Goal: Task Accomplishment & Management: Use online tool/utility

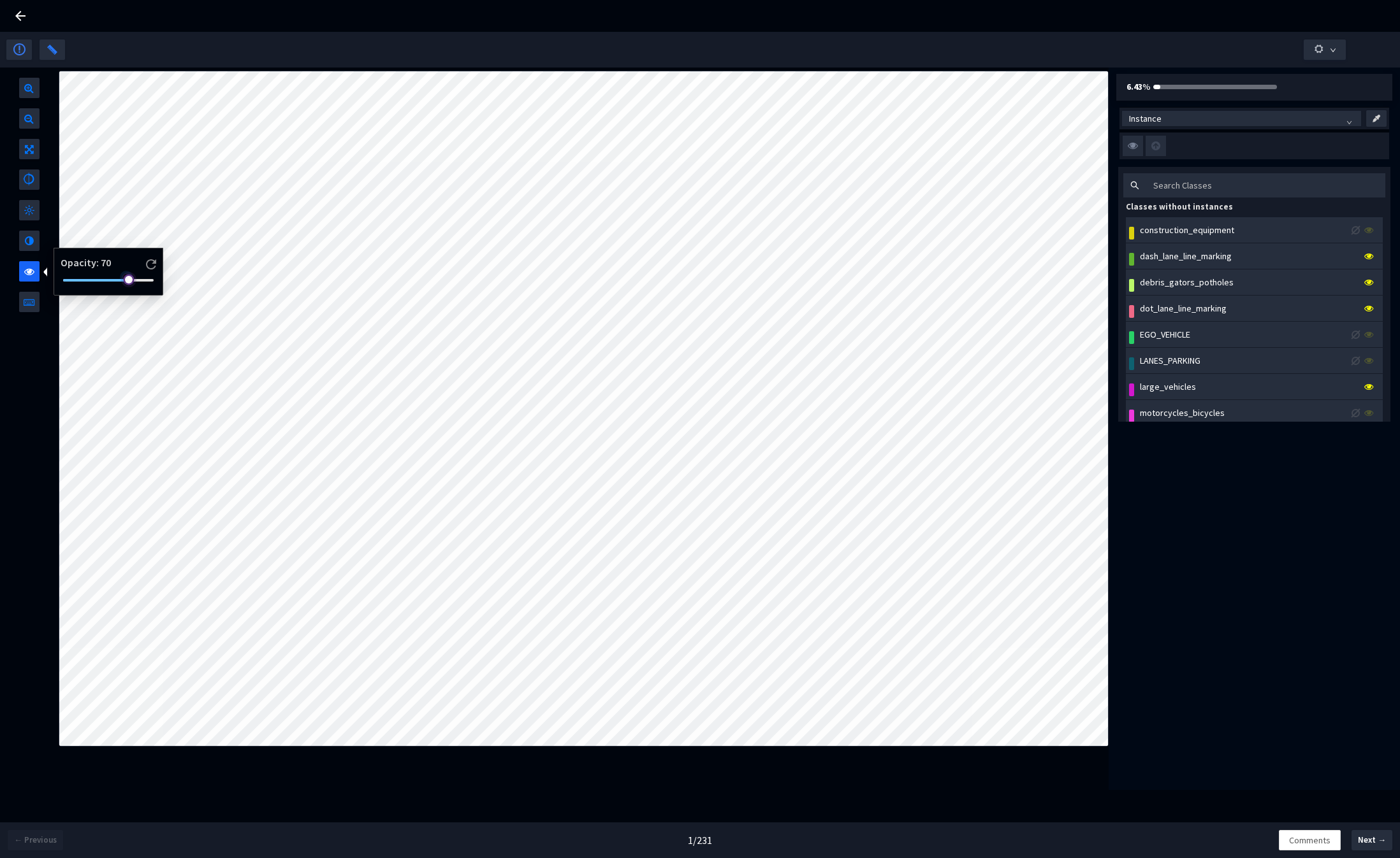
click at [66, 279] on div at bounding box center [109, 280] width 91 height 7
drag, startPoint x: 72, startPoint y: 281, endPoint x: 59, endPoint y: 280, distance: 13.0
click at [59, 280] on div at bounding box center [105, 280] width 93 height 7
click at [1373, 846] on span "Next →" at bounding box center [1372, 840] width 28 height 12
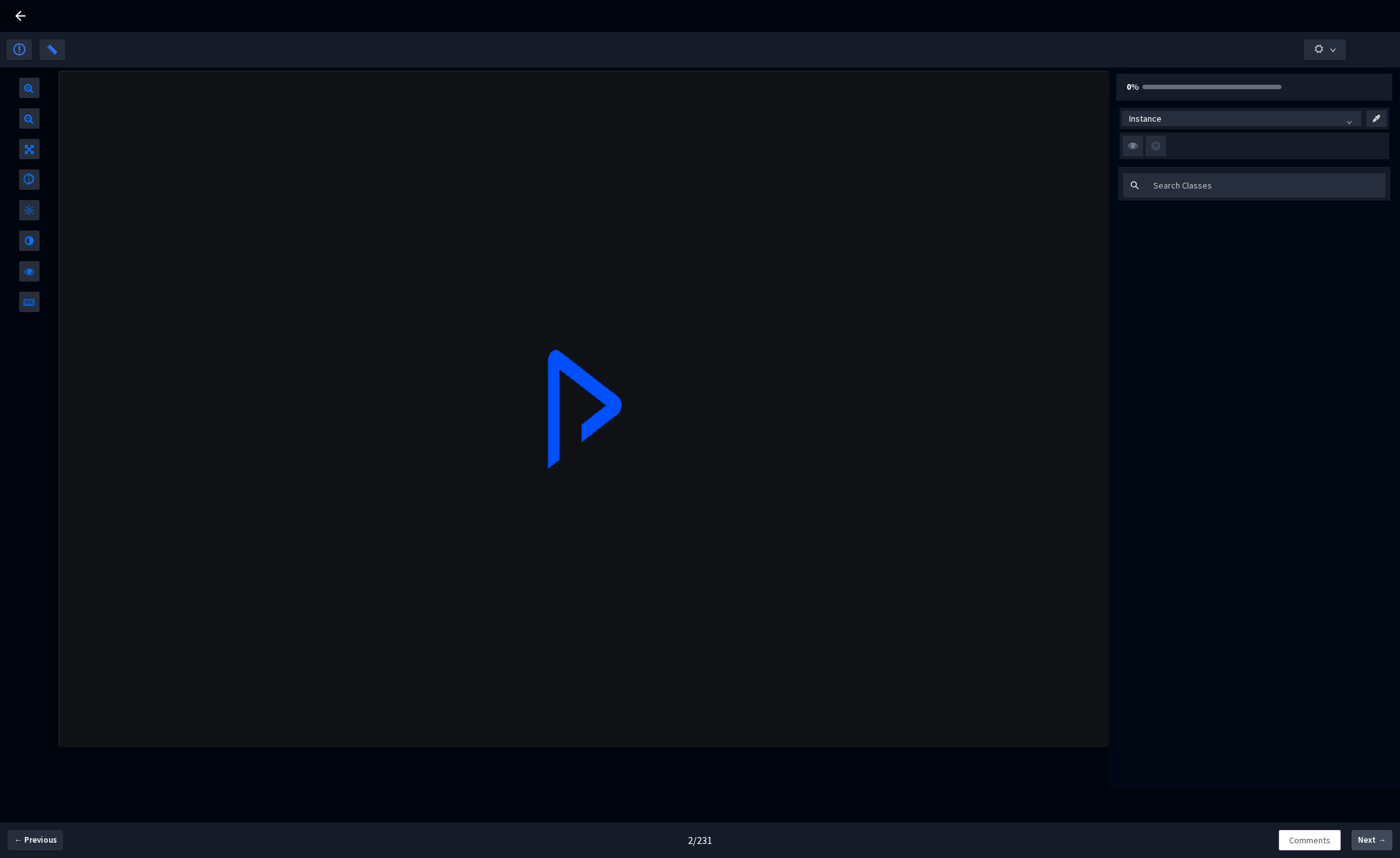
click at [1373, 846] on span "Next →" at bounding box center [1372, 840] width 28 height 12
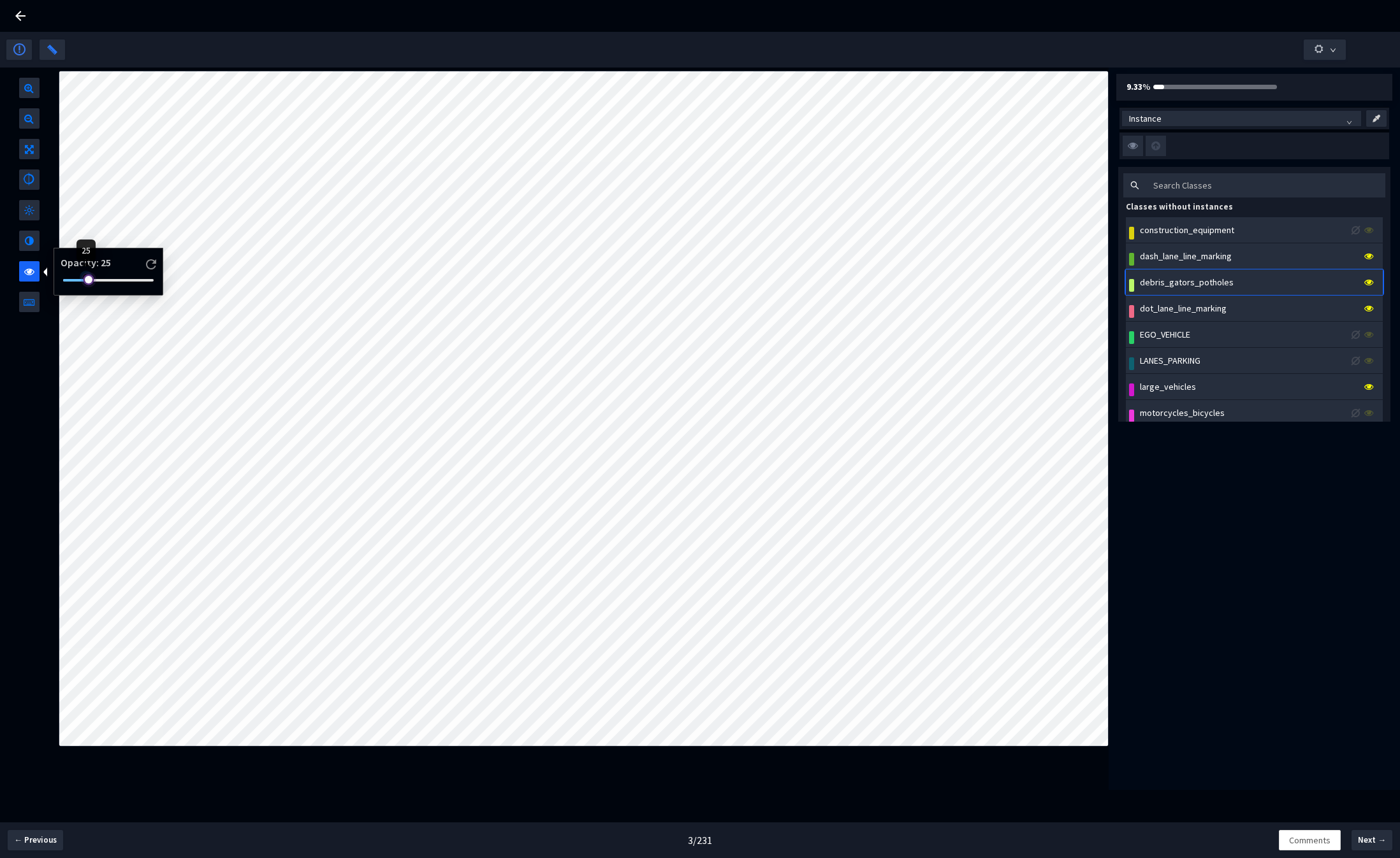
drag, startPoint x: 128, startPoint y: 279, endPoint x: 86, endPoint y: 282, distance: 42.1
click at [86, 281] on div at bounding box center [86, 277] width 7 height 7
click at [49, 843] on span "← Previous" at bounding box center [35, 840] width 43 height 12
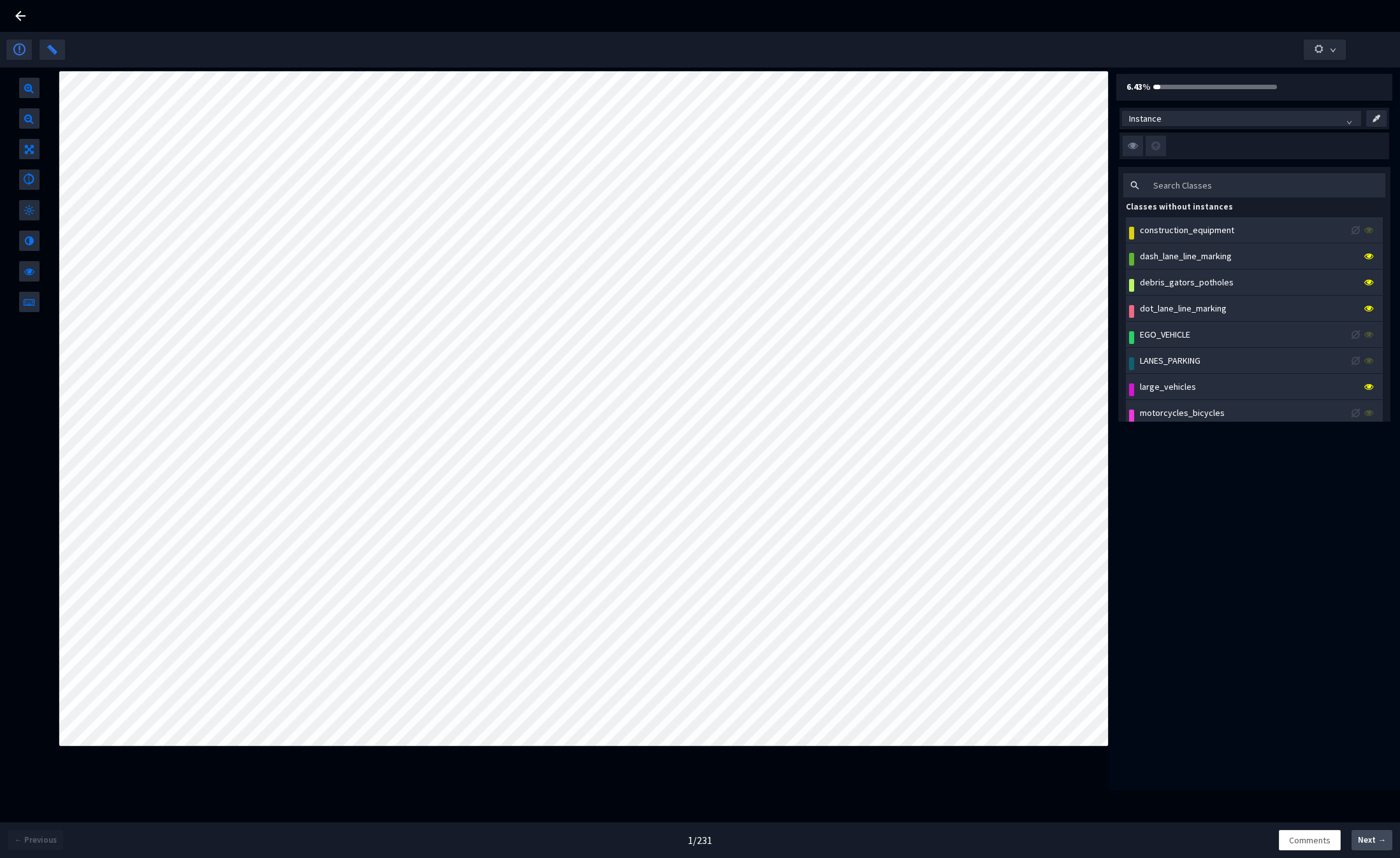
click at [1369, 842] on span "Next →" at bounding box center [1372, 840] width 28 height 12
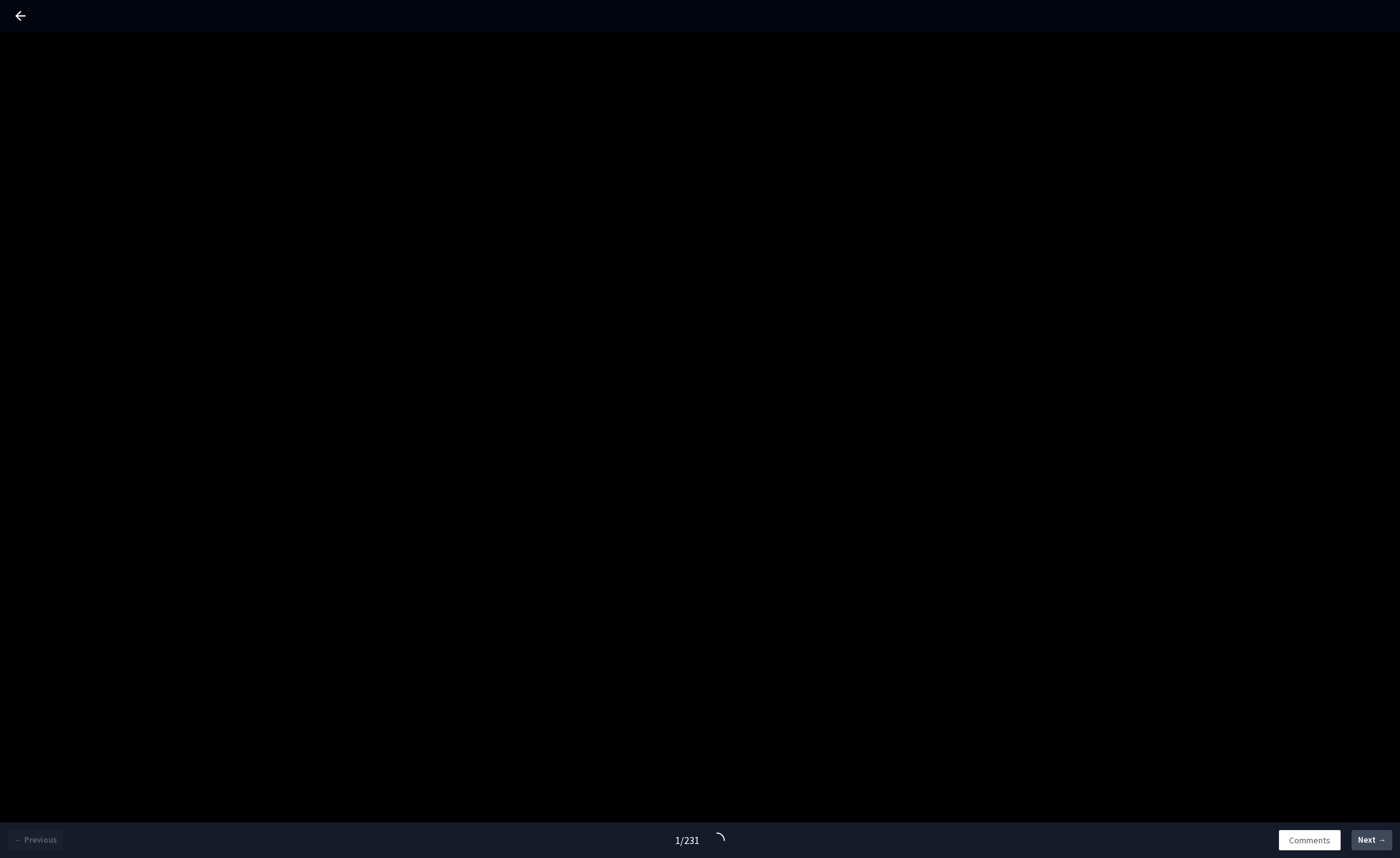
click at [1369, 842] on span "Next →" at bounding box center [1372, 840] width 28 height 12
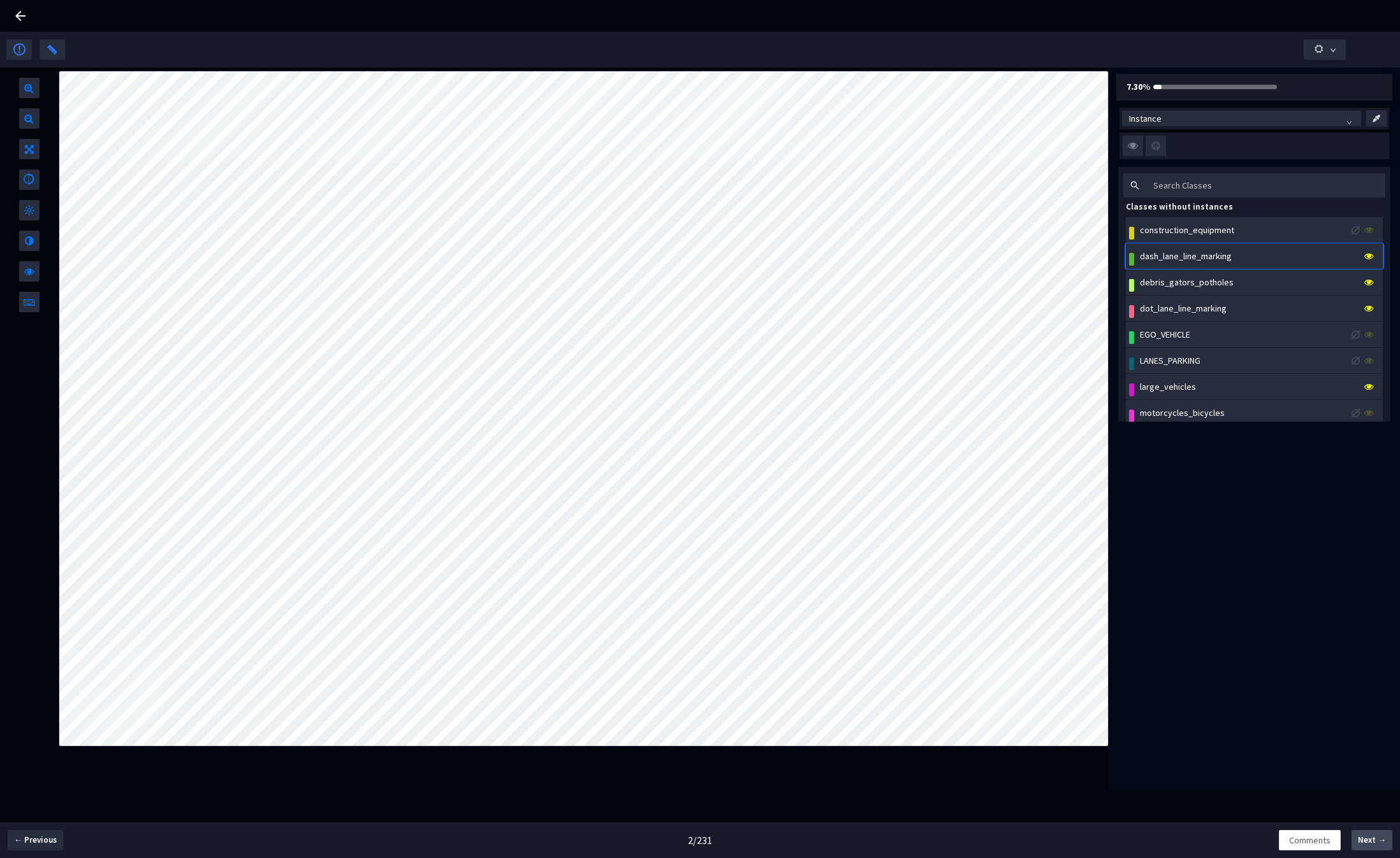
click at [1359, 839] on button "Next →" at bounding box center [1372, 840] width 41 height 21
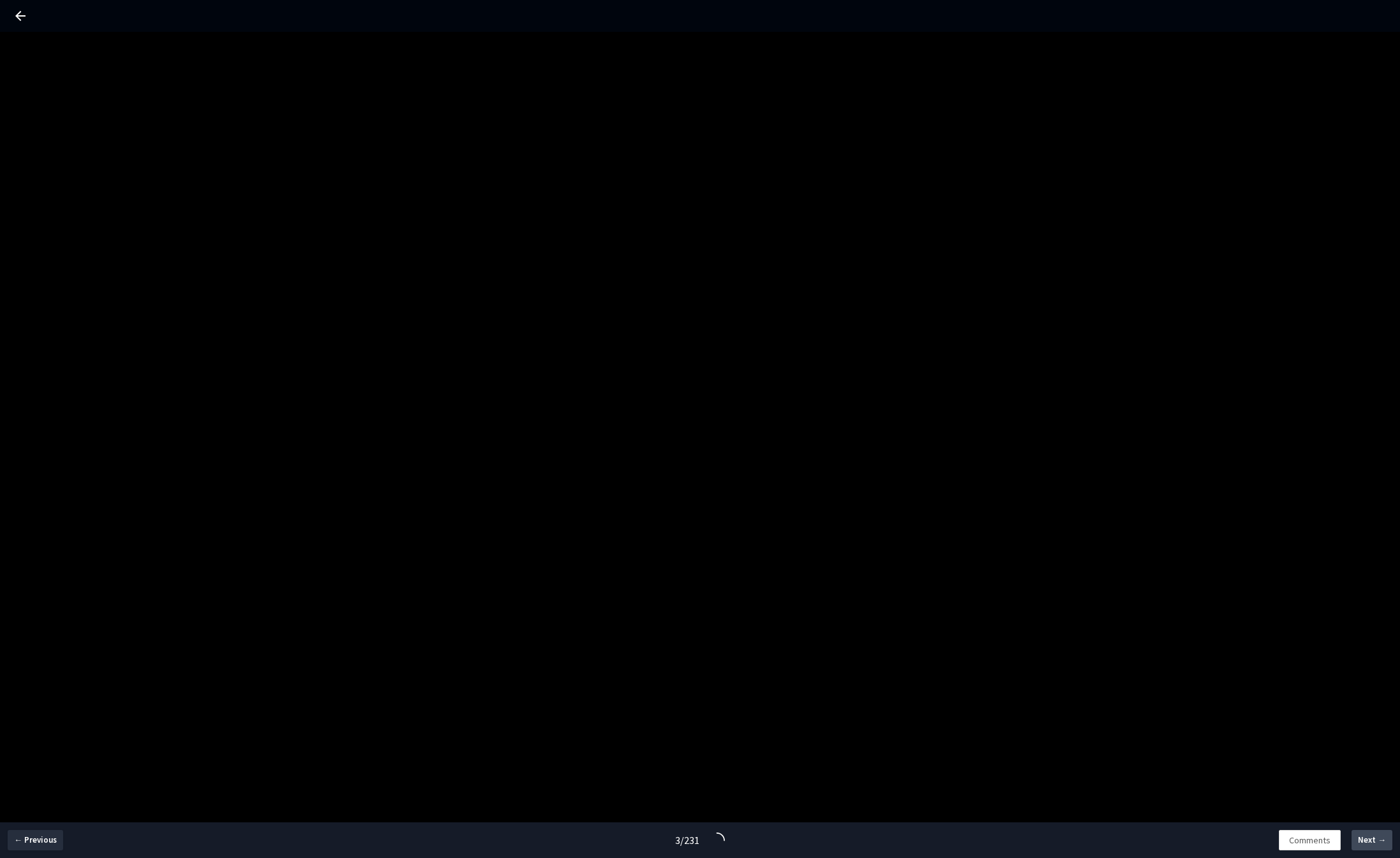
click at [1359, 839] on button "Next →" at bounding box center [1372, 840] width 41 height 21
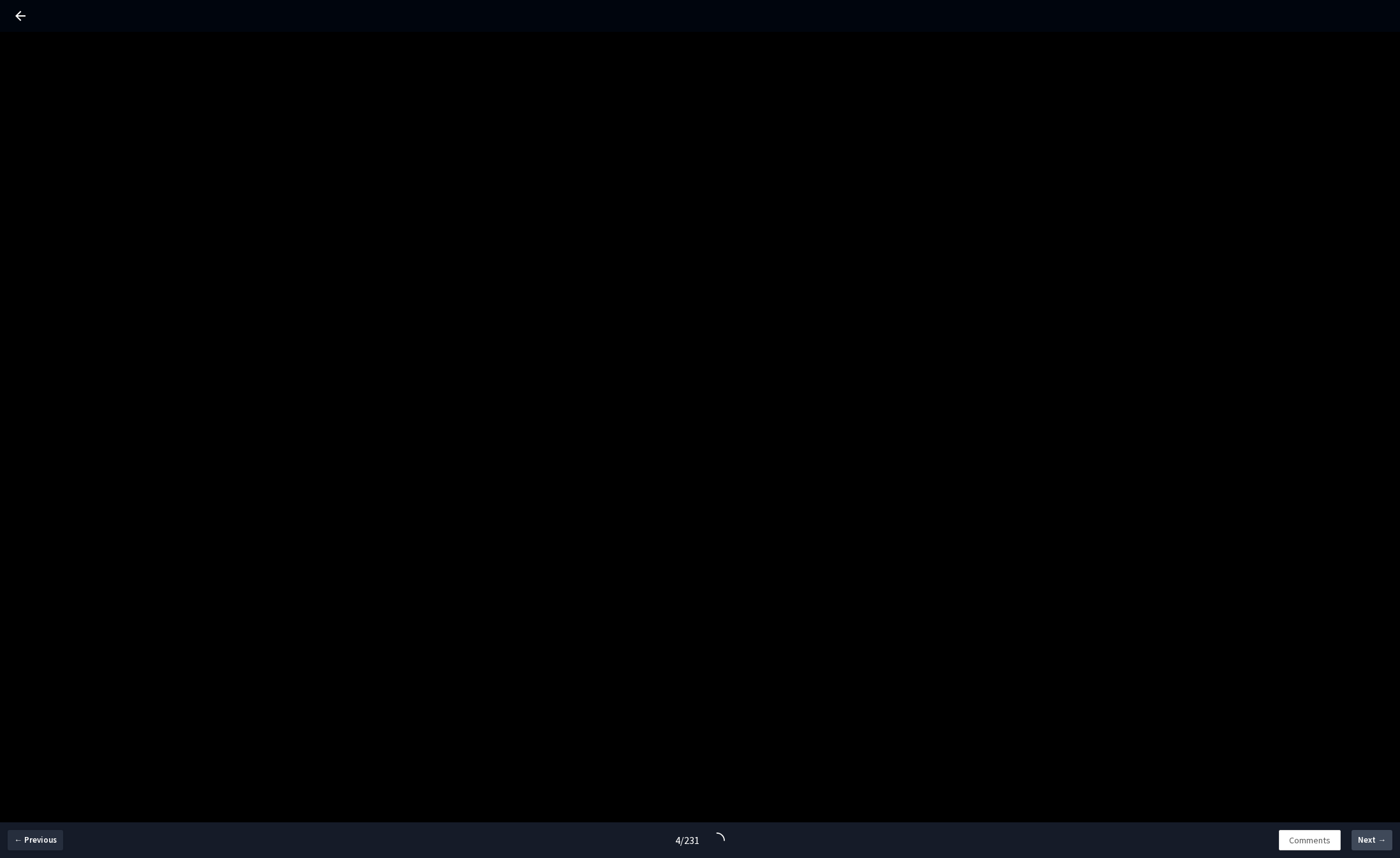
click at [1359, 839] on button "Next →" at bounding box center [1372, 840] width 41 height 21
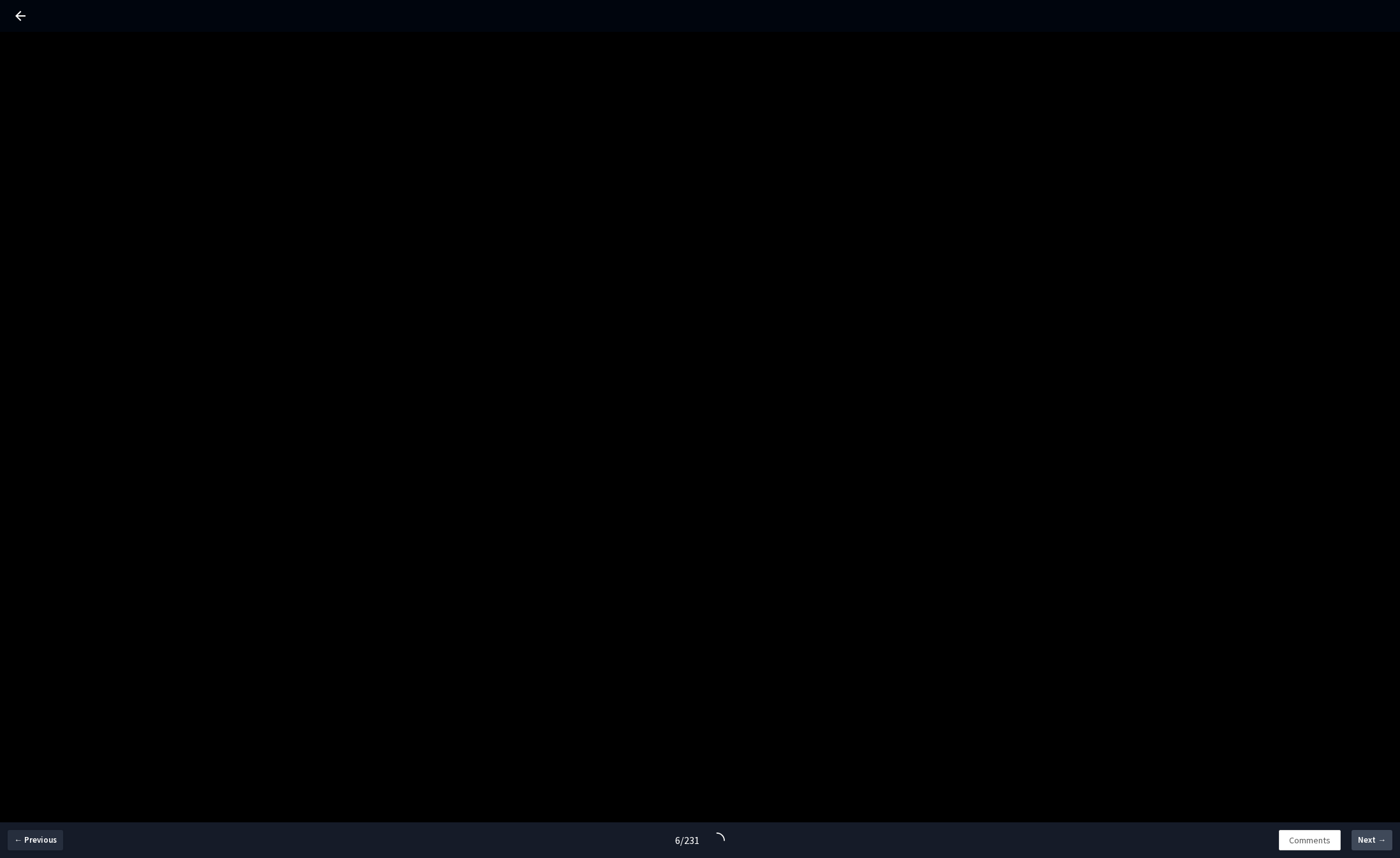
click at [1359, 839] on button "Next →" at bounding box center [1372, 840] width 41 height 21
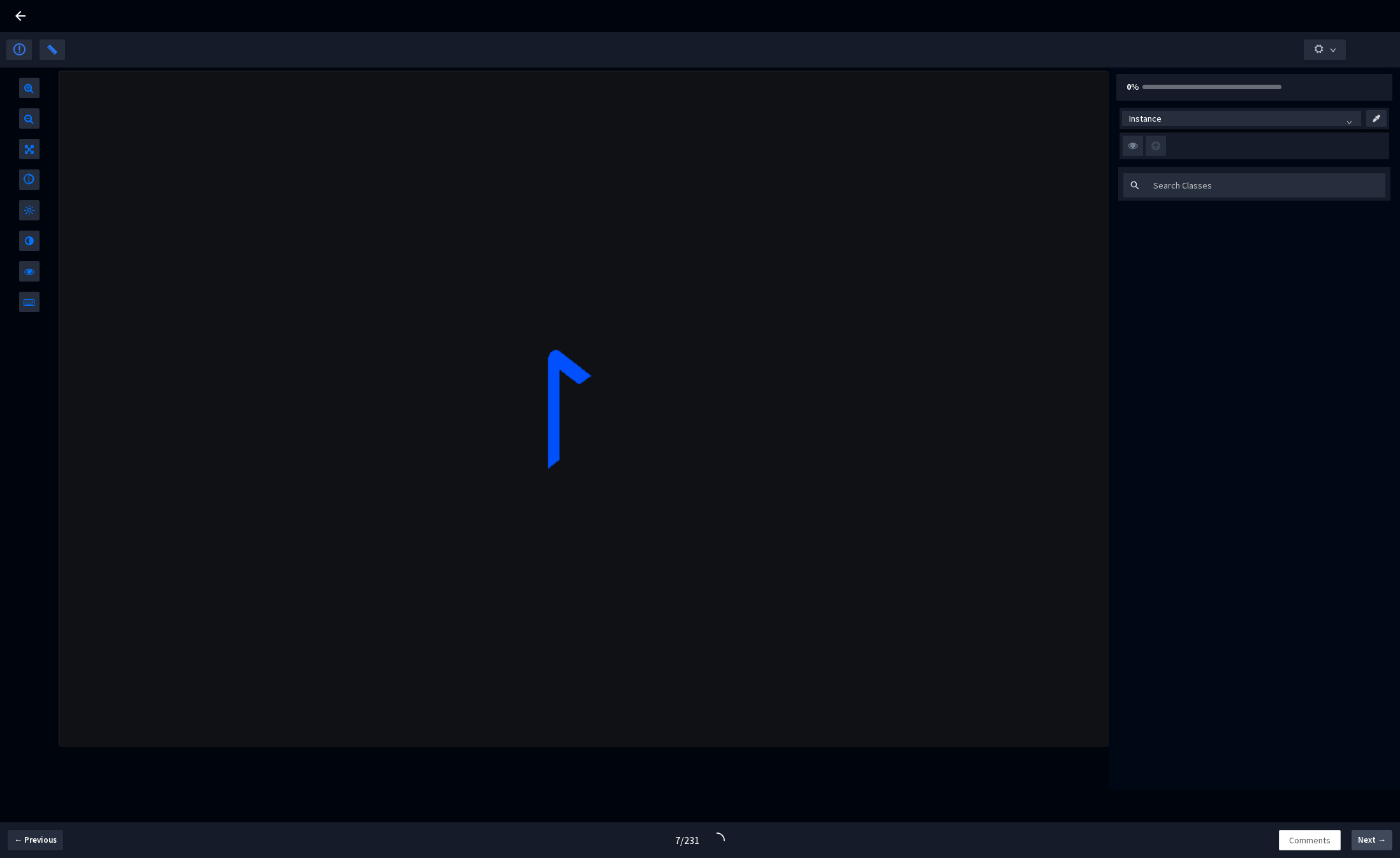
click at [1359, 839] on button "Next →" at bounding box center [1372, 840] width 41 height 21
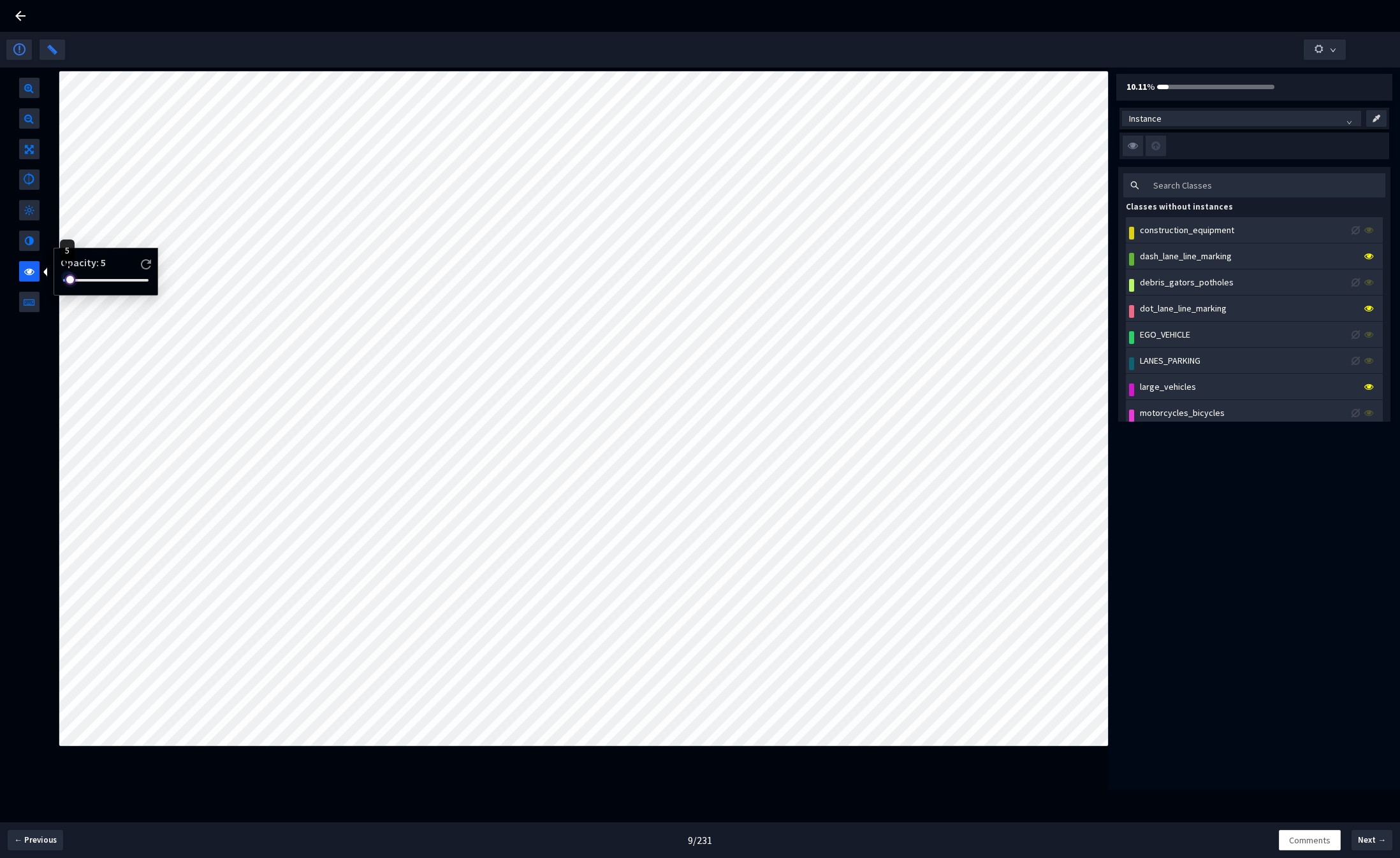
click at [67, 279] on div at bounding box center [106, 280] width 86 height 7
click at [1382, 842] on span "Next →" at bounding box center [1372, 840] width 28 height 12
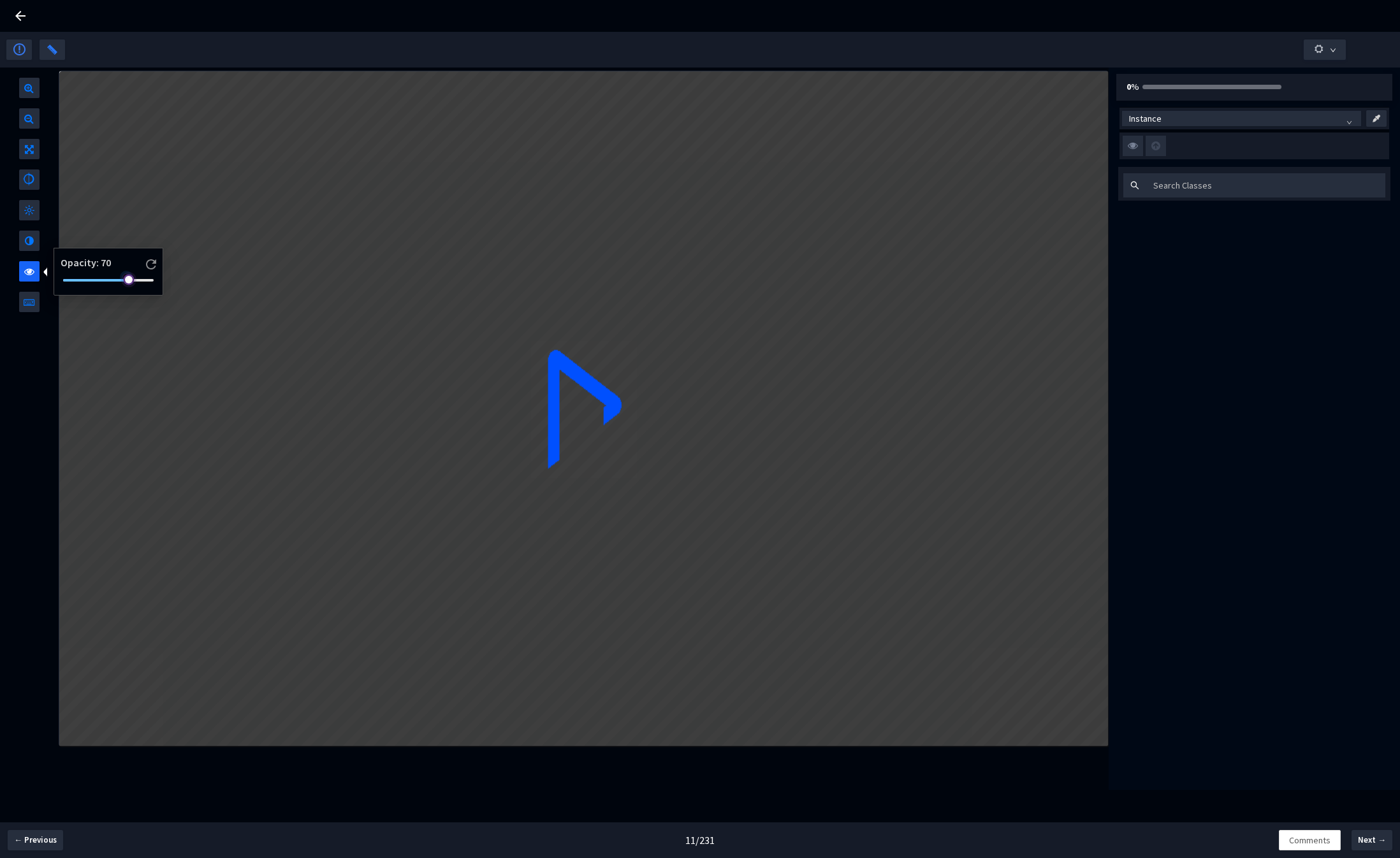
click at [72, 278] on div at bounding box center [109, 280] width 91 height 7
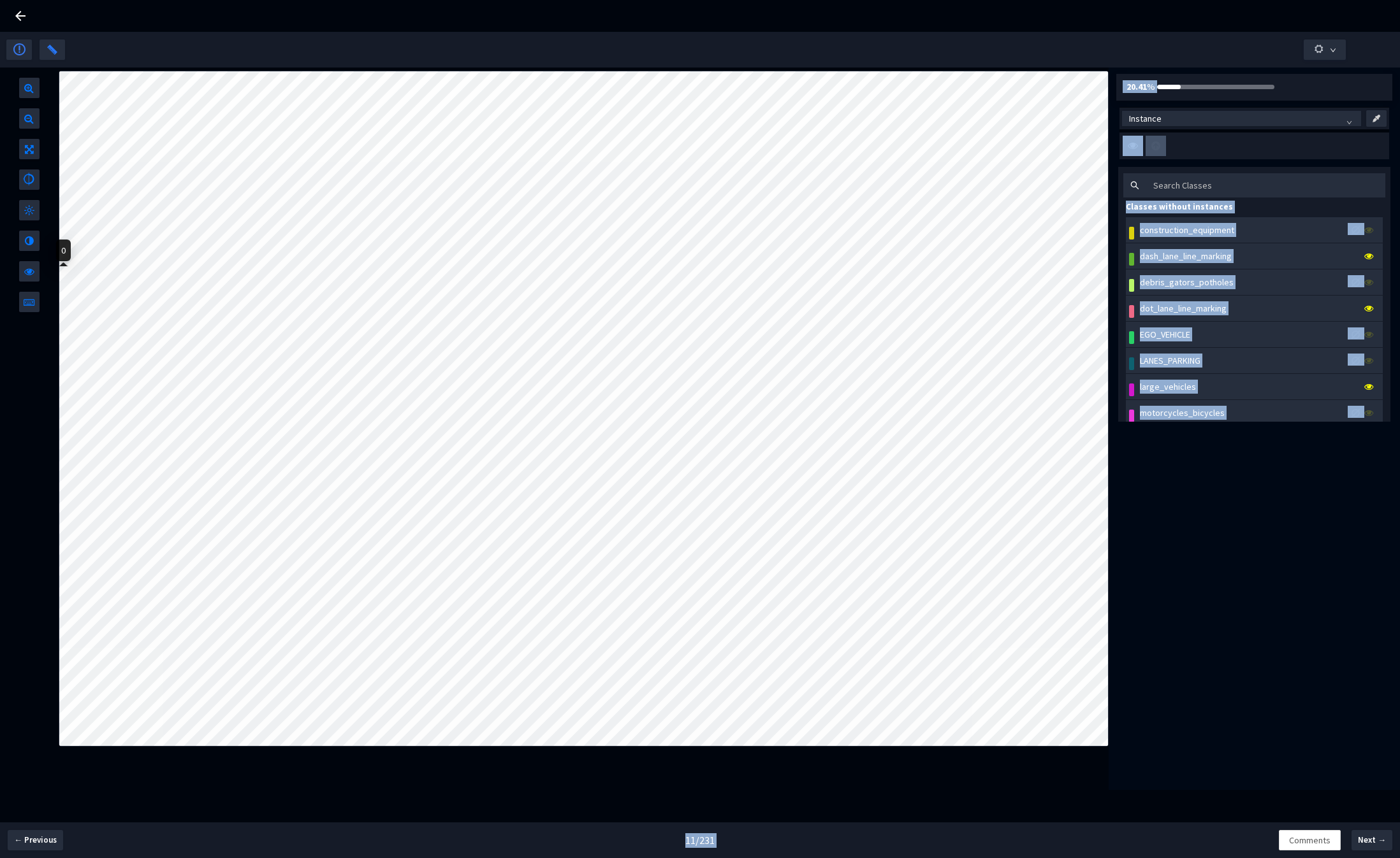
drag, startPoint x: 72, startPoint y: 279, endPoint x: 43, endPoint y: 284, distance: 29.4
click at [43, 284] on body "GT Studio All Projects Applied Intuition <> Trucking Cam SemSeg (Objects/Vehicl…" at bounding box center [700, 429] width 1400 height 858
click at [1372, 844] on span "Next →" at bounding box center [1372, 840] width 28 height 12
click at [1374, 834] on span "Next →" at bounding box center [1372, 840] width 28 height 12
click at [1376, 846] on button "Next →" at bounding box center [1372, 840] width 41 height 21
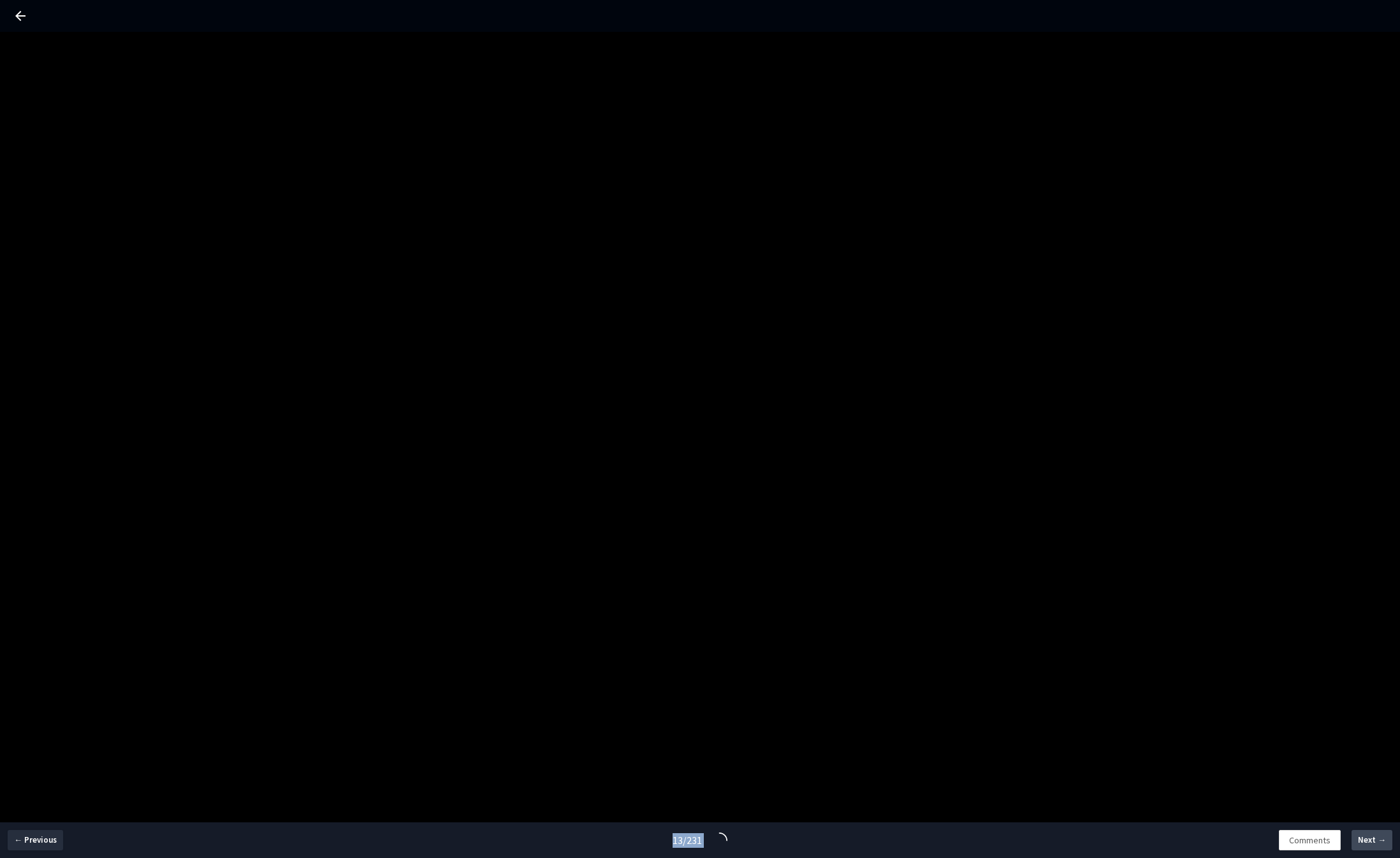
click at [1376, 846] on button "Next →" at bounding box center [1372, 840] width 41 height 21
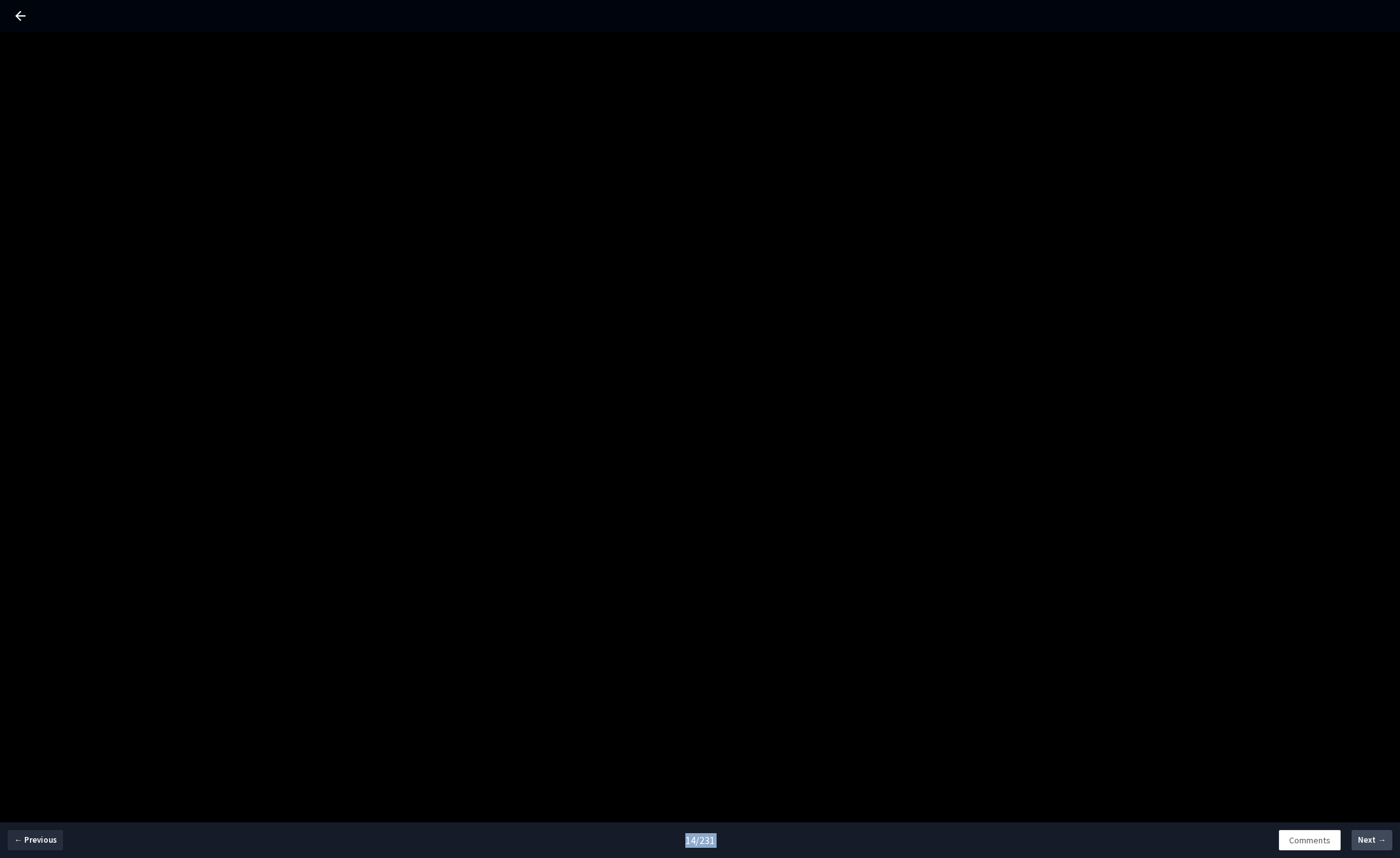
click at [1376, 846] on button "Next →" at bounding box center [1372, 840] width 41 height 21
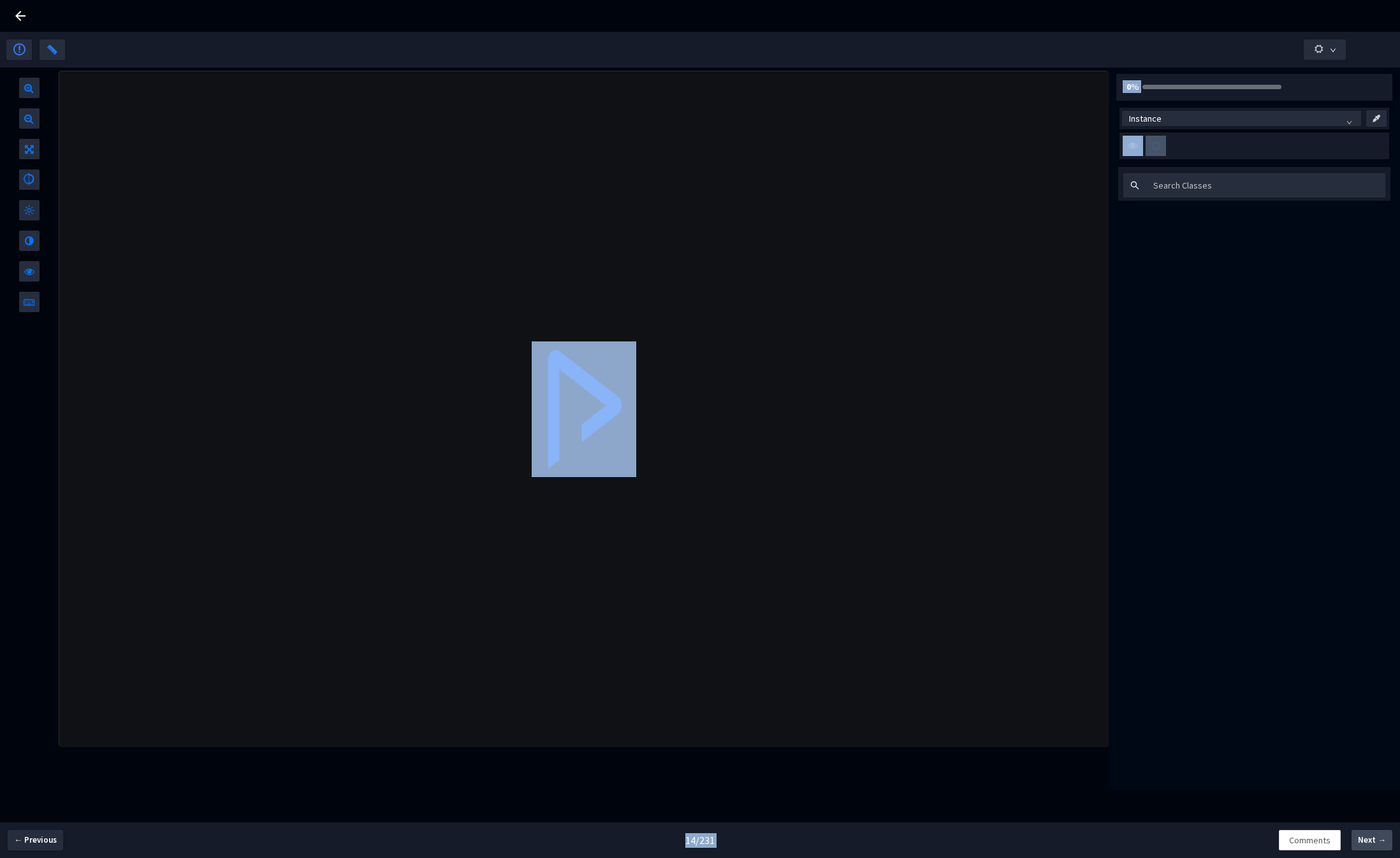
click at [1376, 846] on button "Next →" at bounding box center [1372, 840] width 41 height 21
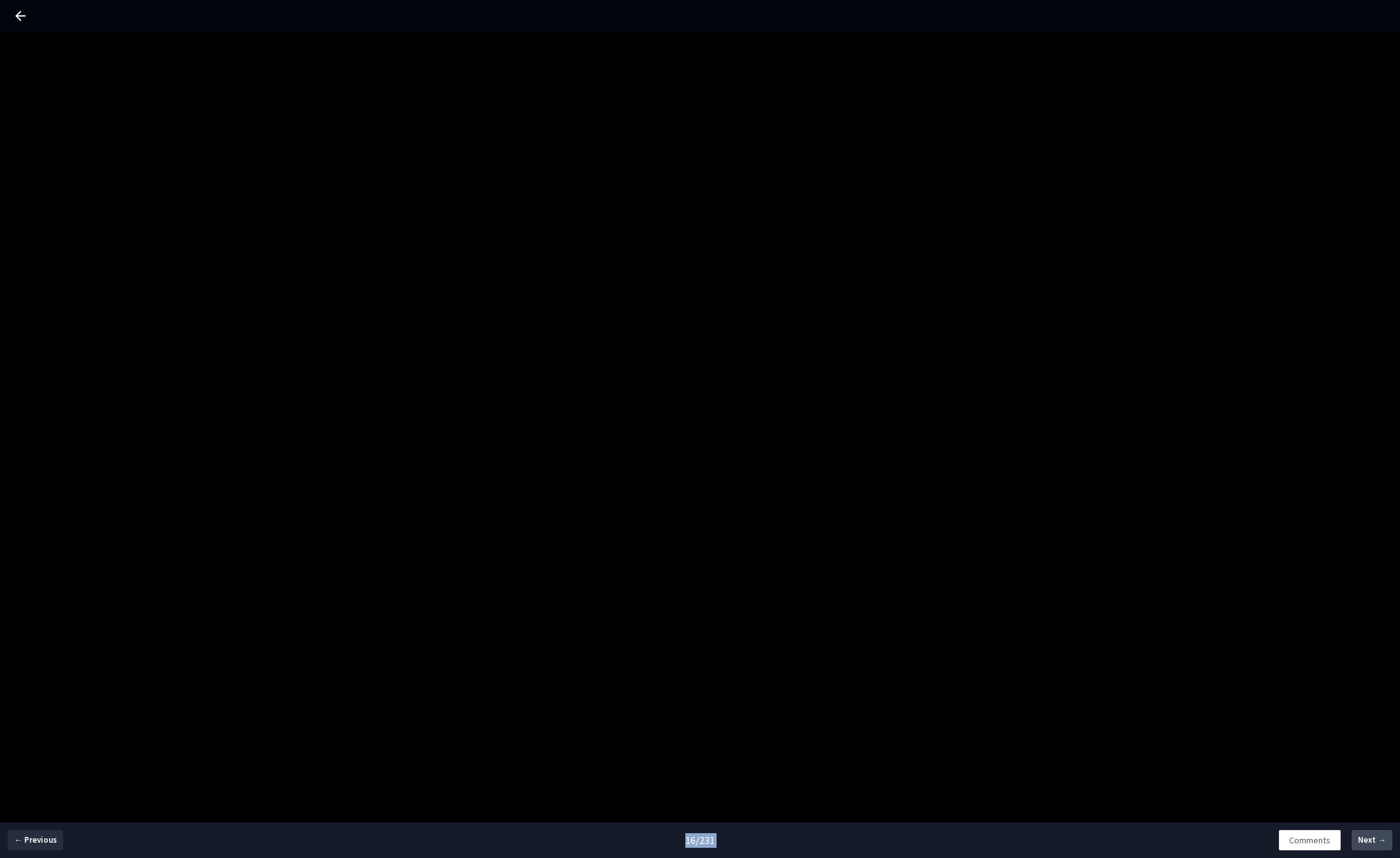
click at [1376, 846] on button "Next →" at bounding box center [1372, 840] width 41 height 21
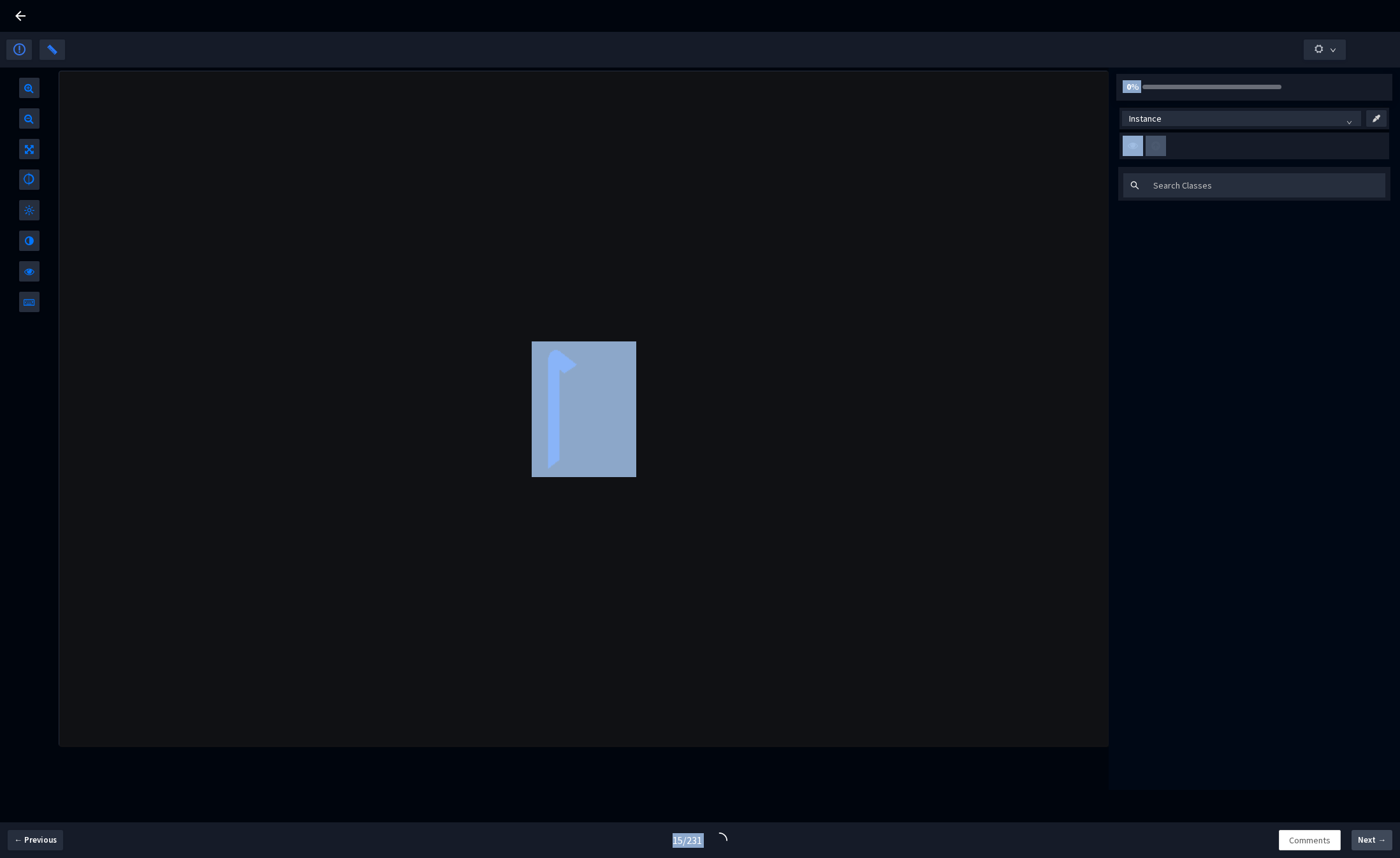
click at [1376, 846] on button "Next →" at bounding box center [1372, 840] width 41 height 21
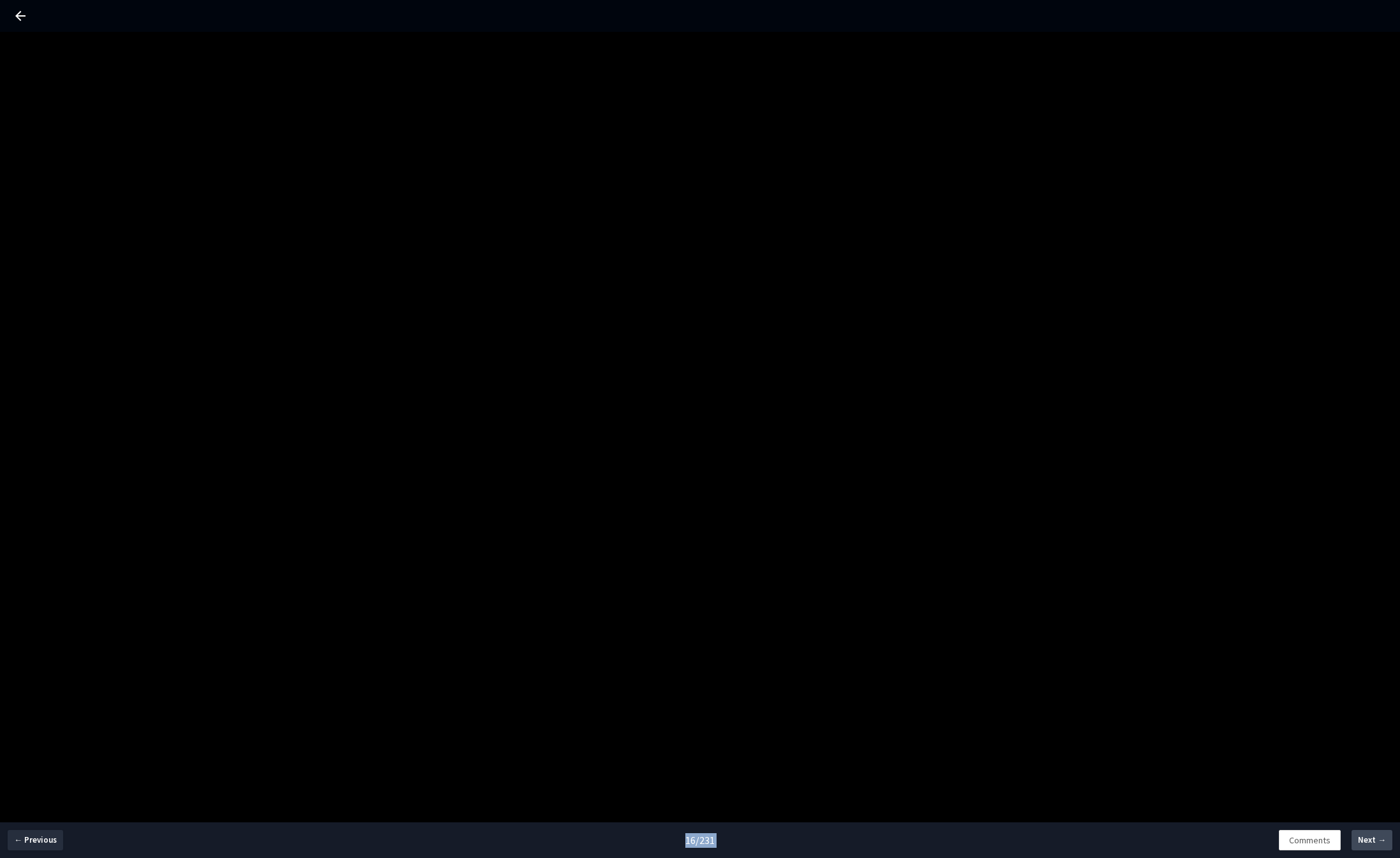
click at [1376, 846] on button "Next →" at bounding box center [1372, 840] width 41 height 21
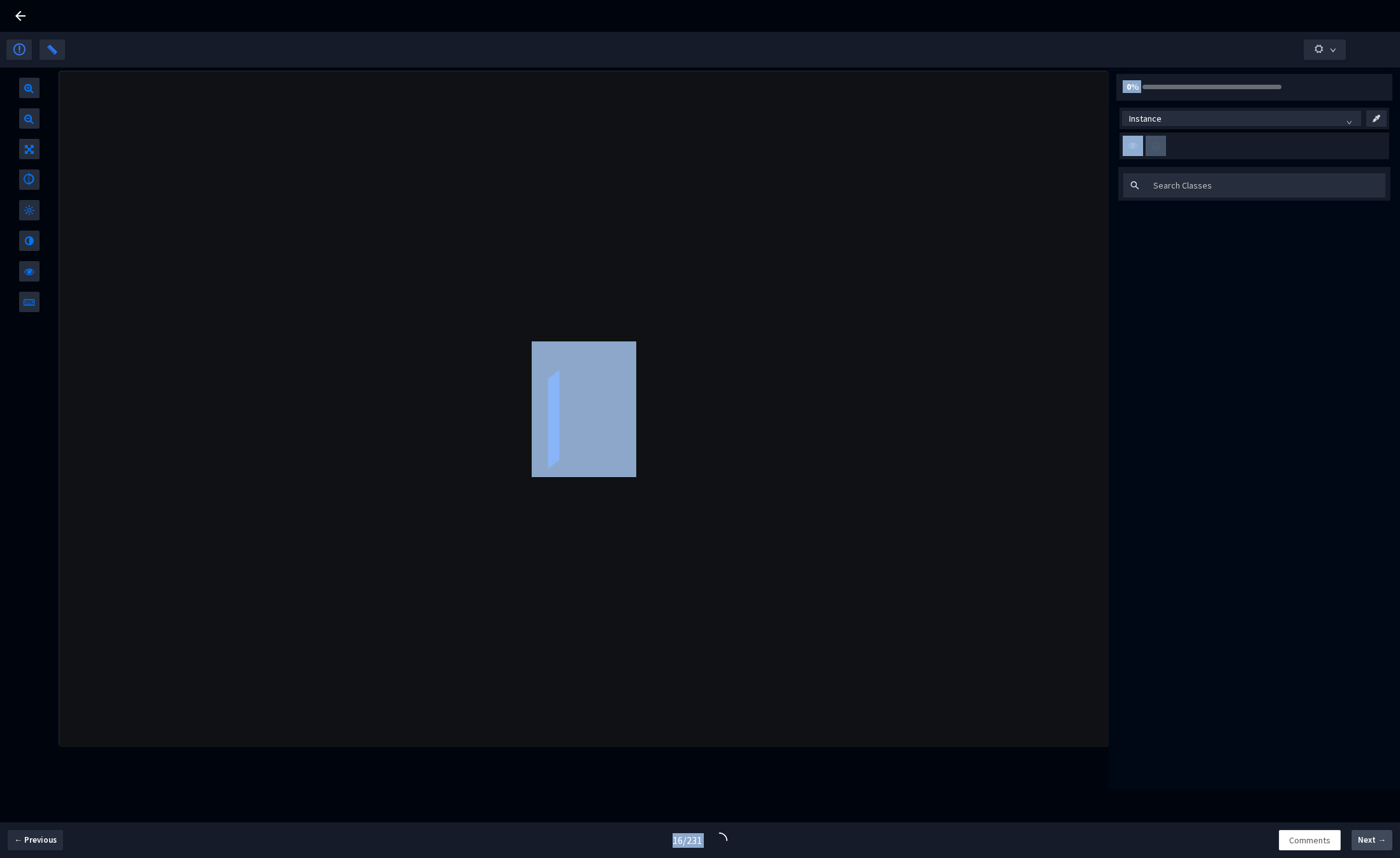
click at [1376, 846] on button "Next →" at bounding box center [1372, 840] width 41 height 21
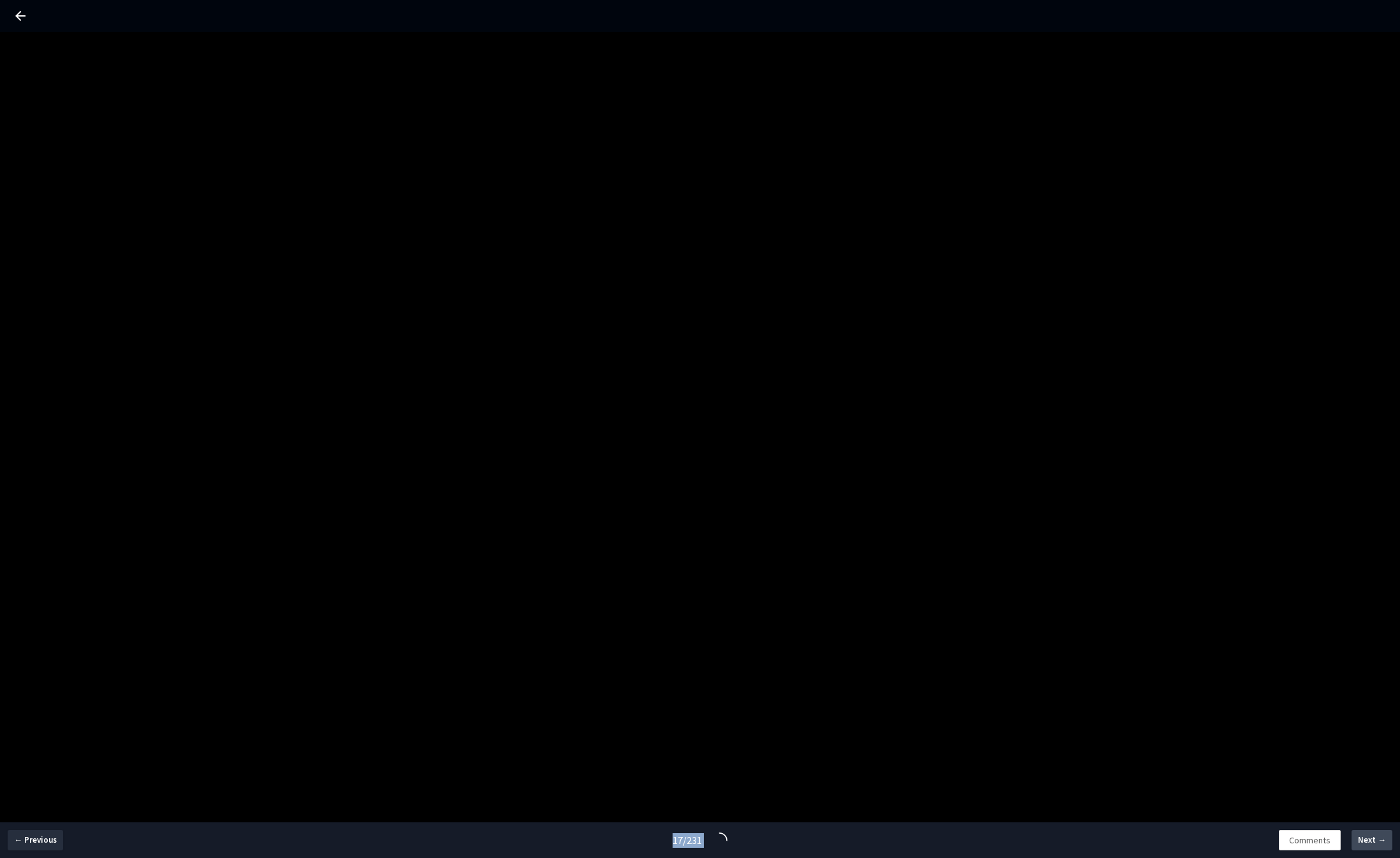
click at [1376, 846] on button "Next →" at bounding box center [1372, 840] width 41 height 21
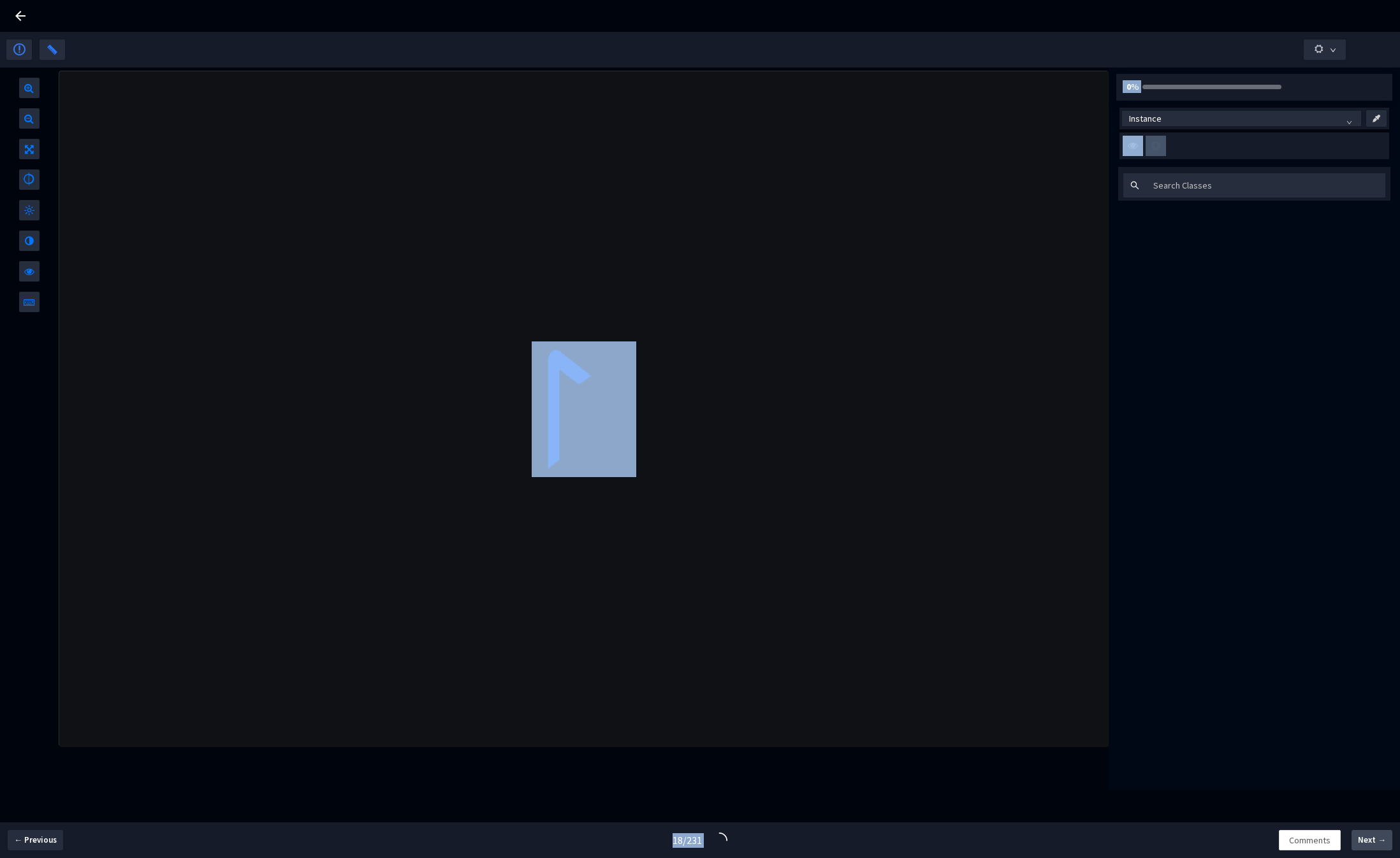
click at [1376, 846] on button "Next →" at bounding box center [1372, 840] width 41 height 21
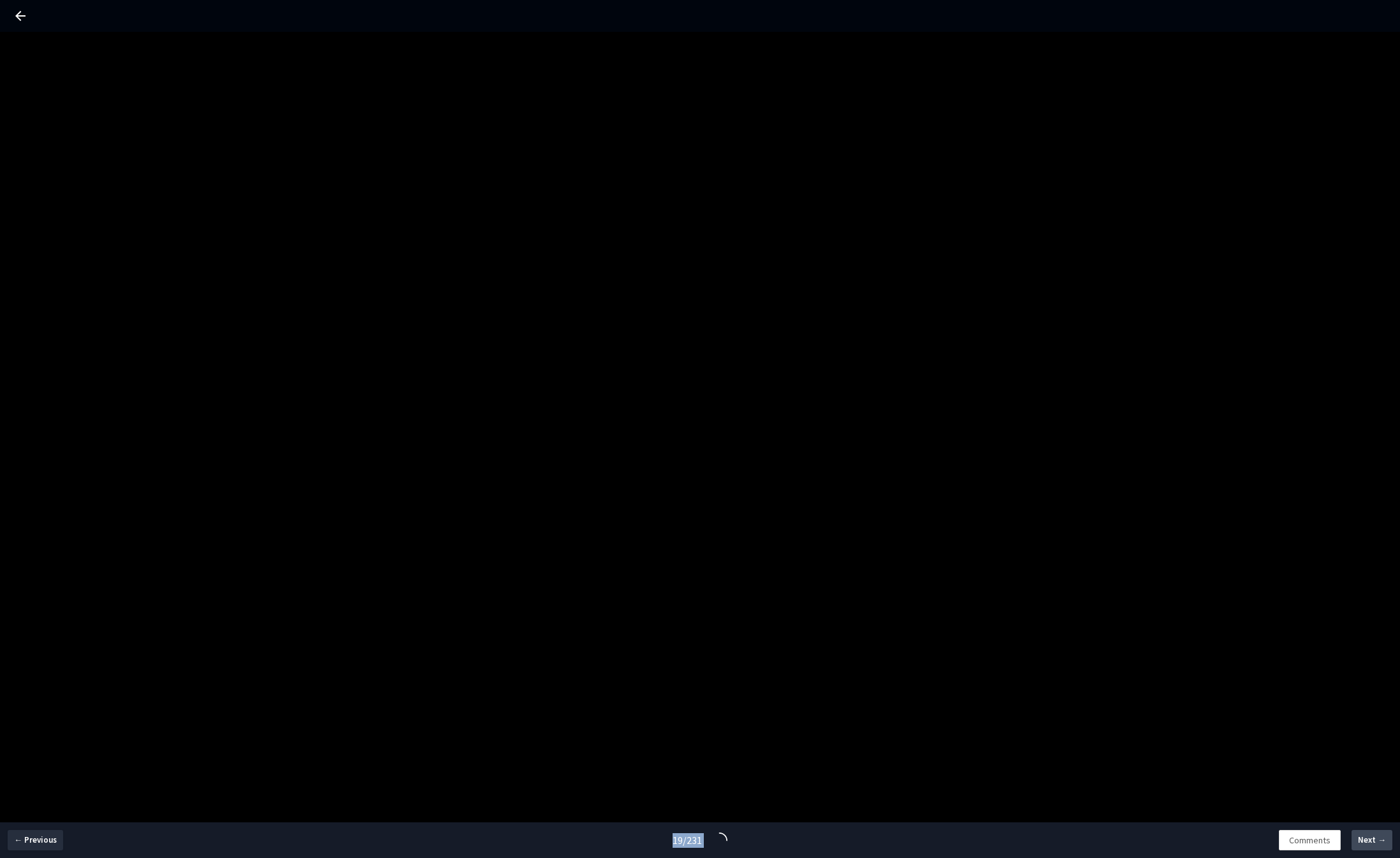
click at [1376, 846] on button "Next →" at bounding box center [1372, 840] width 41 height 21
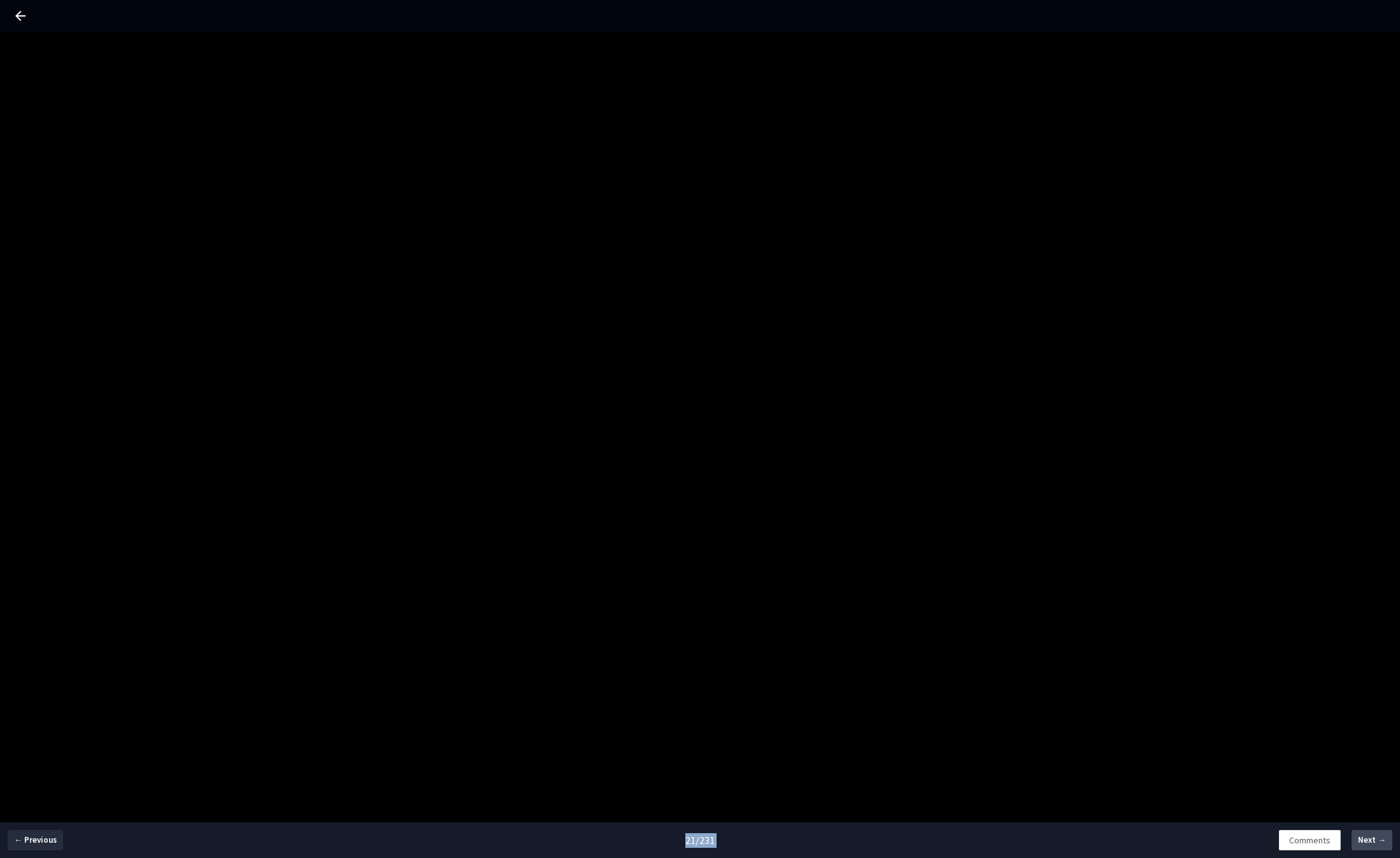
click at [1376, 846] on button "Next →" at bounding box center [1372, 840] width 41 height 21
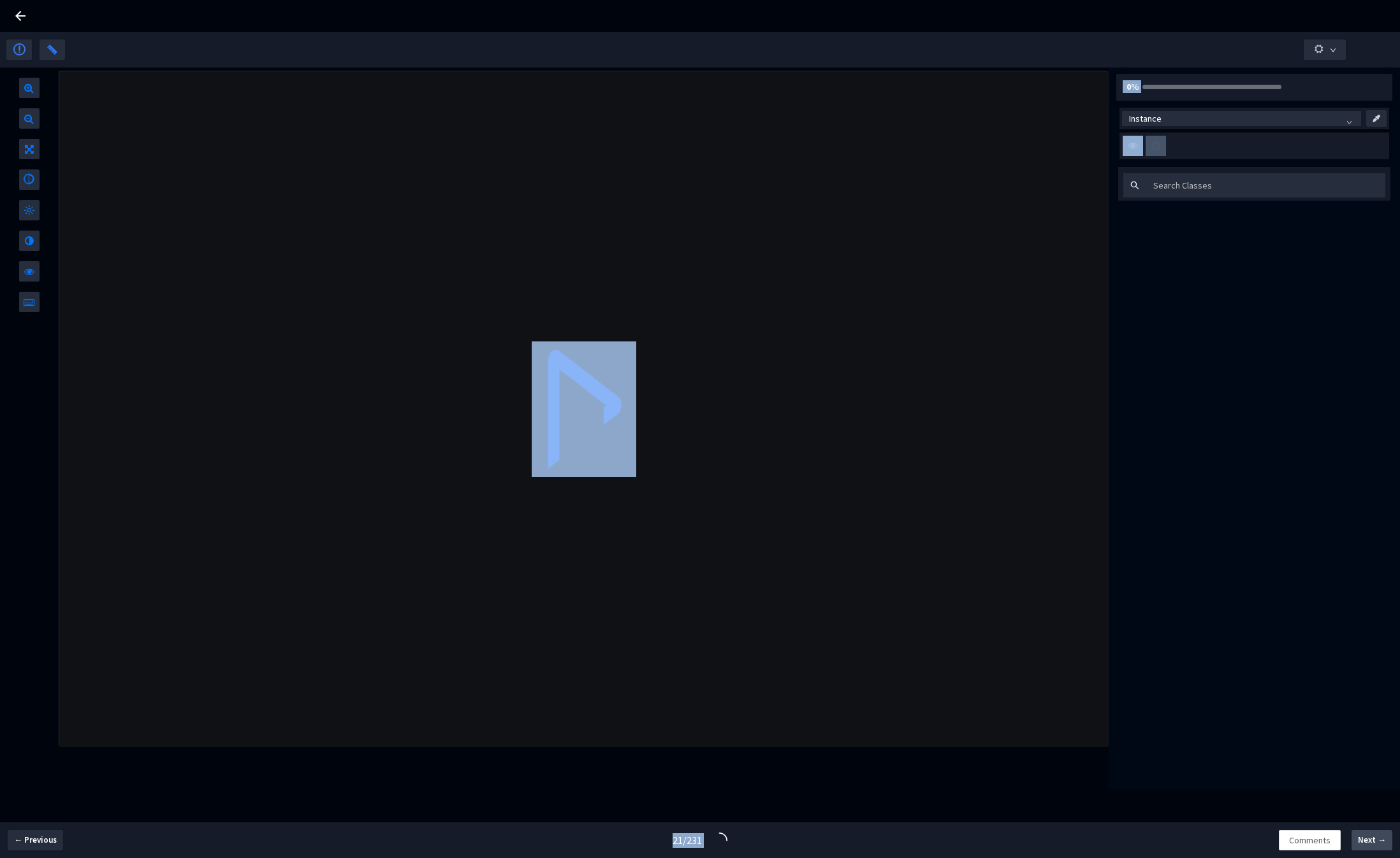
click at [1376, 846] on button "Next →" at bounding box center [1372, 840] width 41 height 21
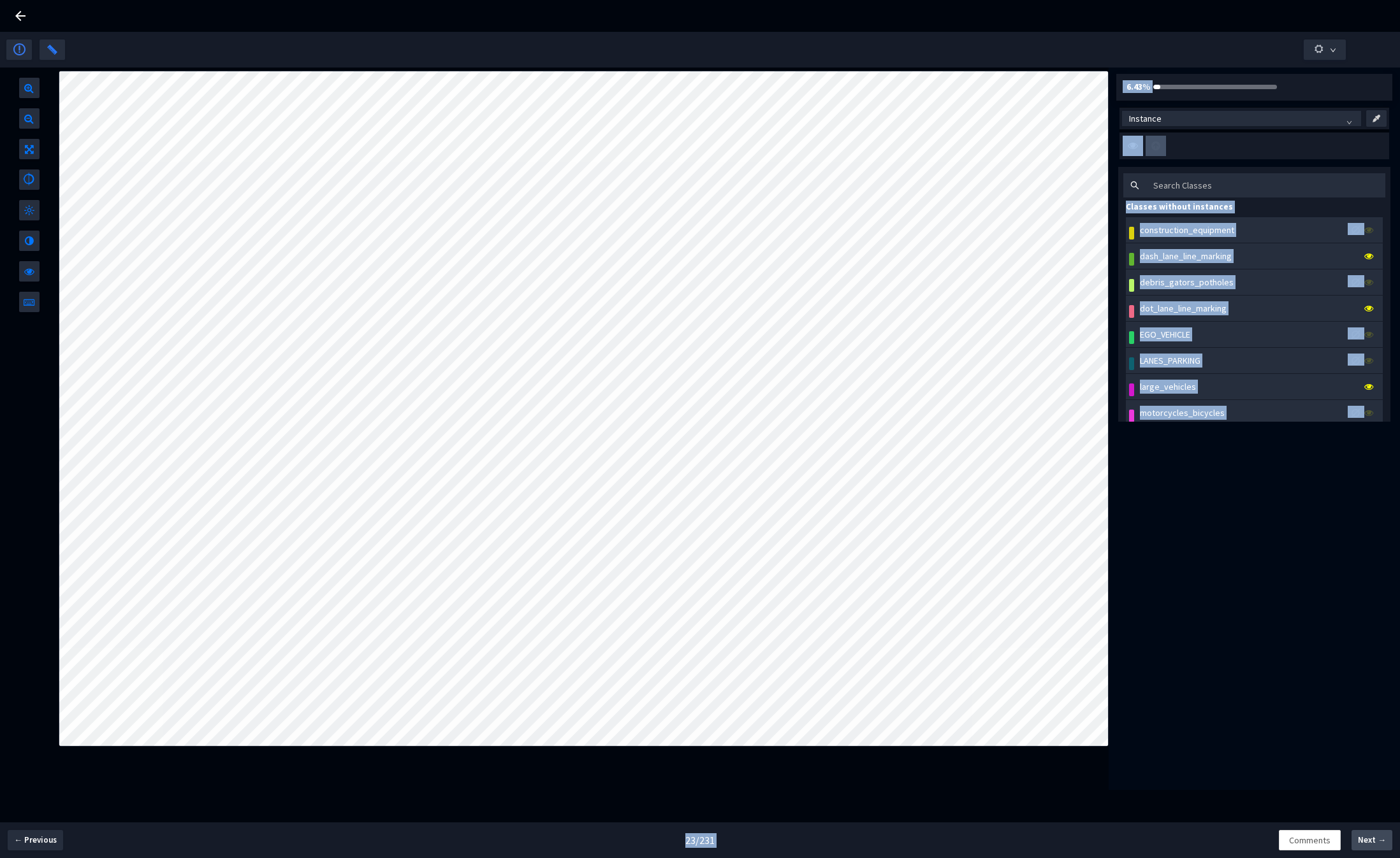
click at [1382, 838] on span "Next →" at bounding box center [1372, 840] width 28 height 12
